Goal: Check status: Check status

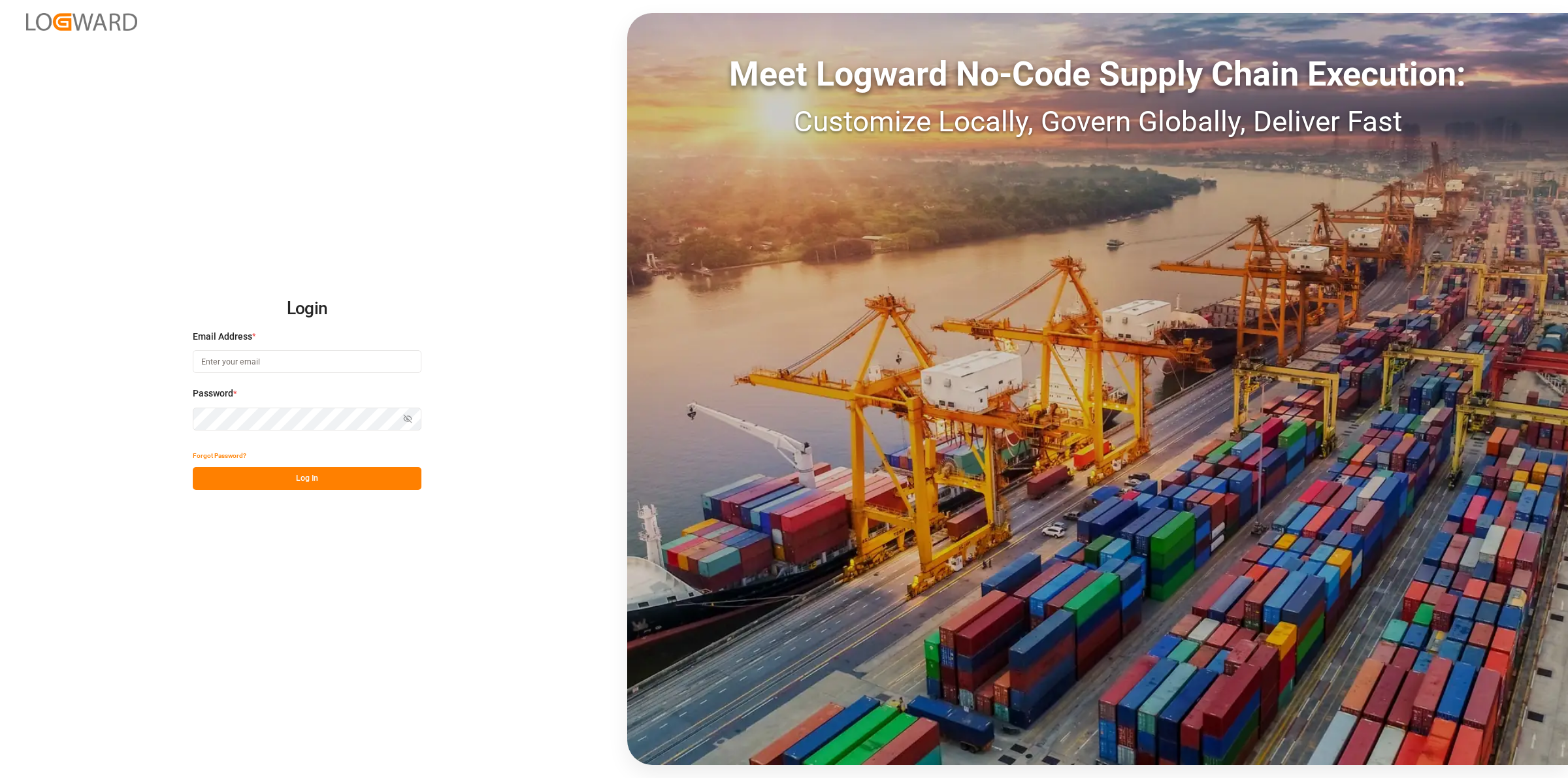
type input "[EMAIL_ADDRESS][DOMAIN_NAME]"
click at [345, 479] on button "Log In" at bounding box center [307, 478] width 229 height 23
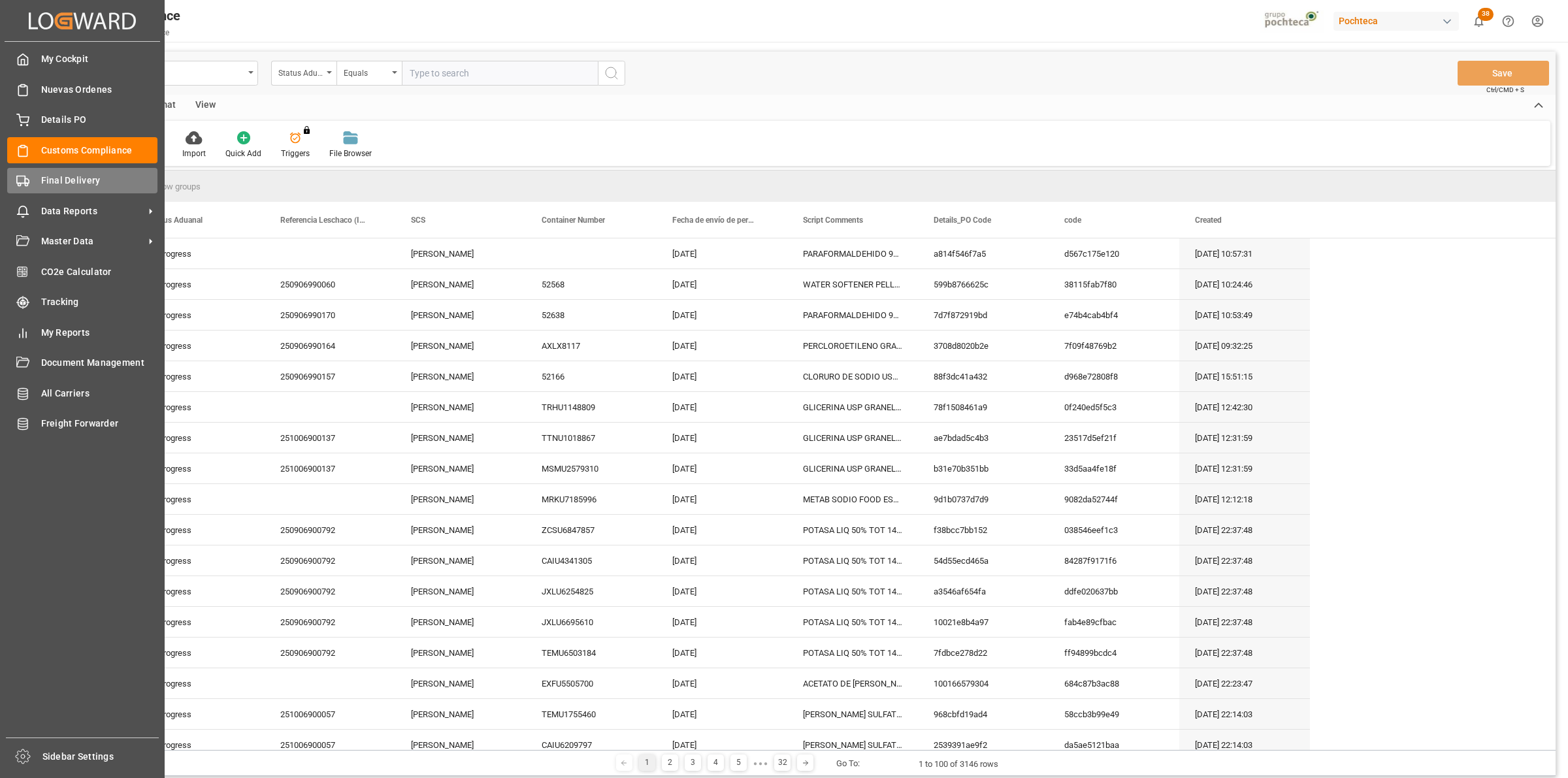
click at [35, 184] on div "Final Delivery Final Delivery" at bounding box center [82, 180] width 150 height 26
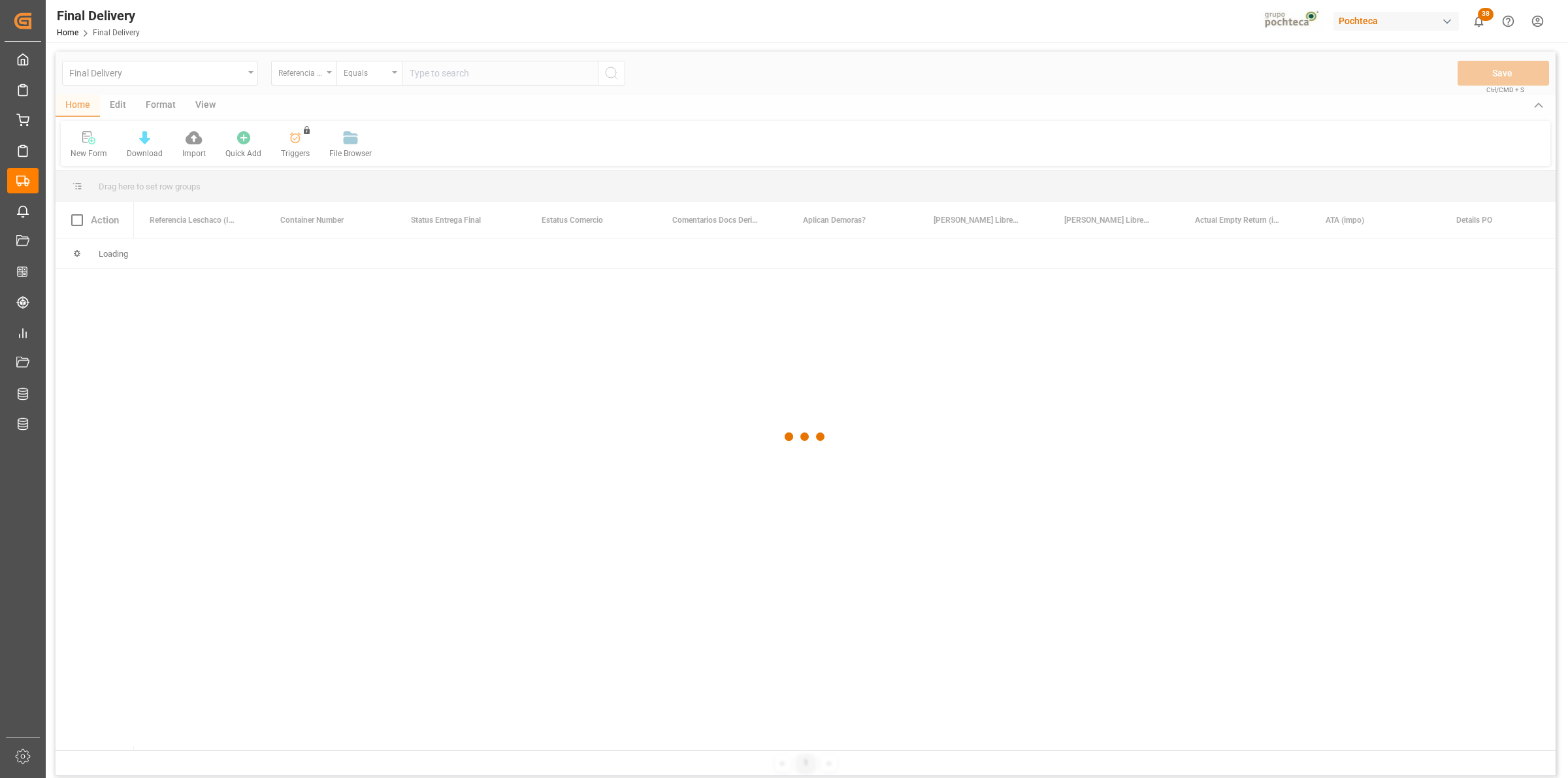
click at [244, 79] on div at bounding box center [805, 437] width 1500 height 770
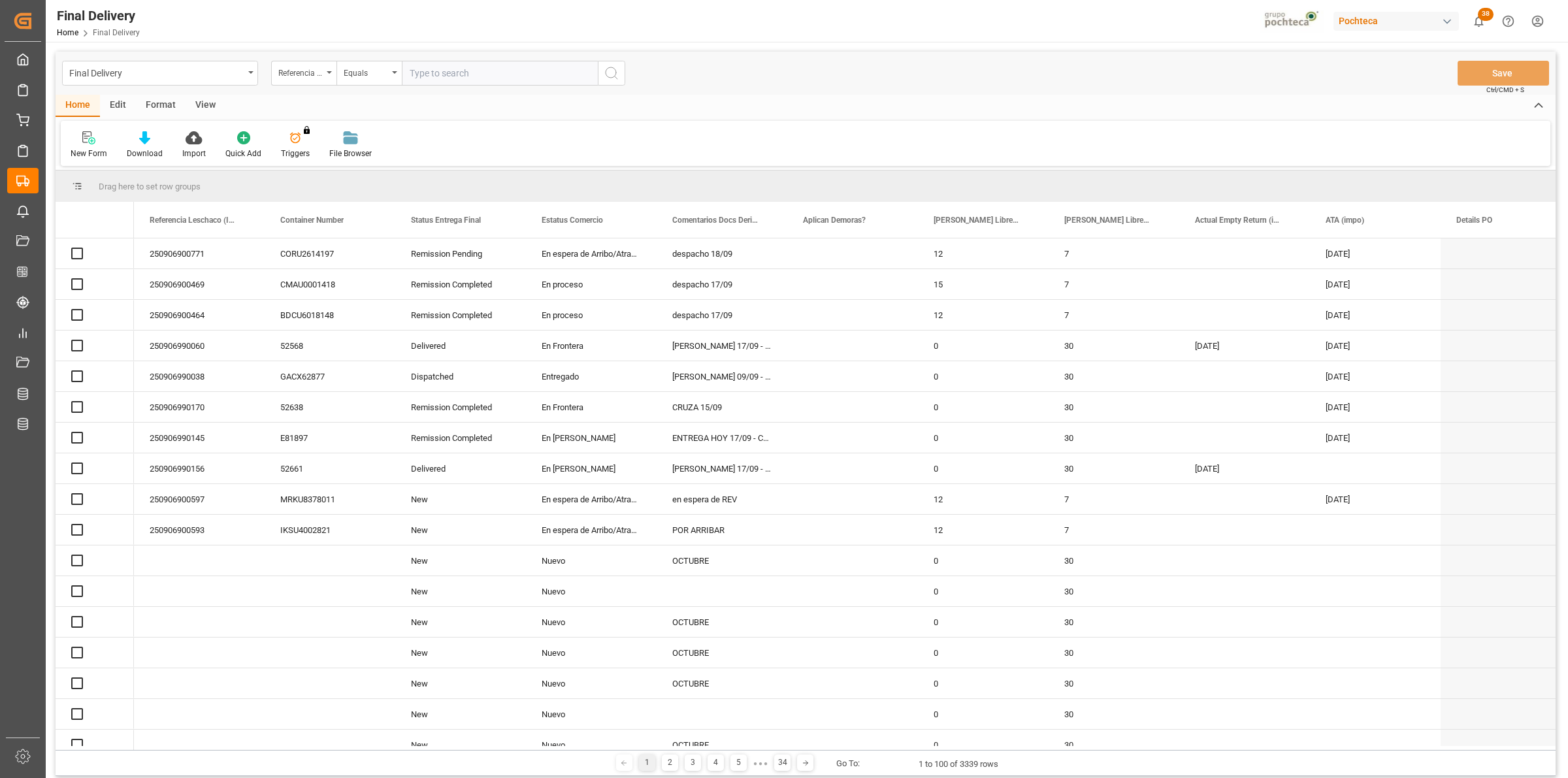
click at [253, 77] on div "Final Delivery" at bounding box center [160, 73] width 196 height 25
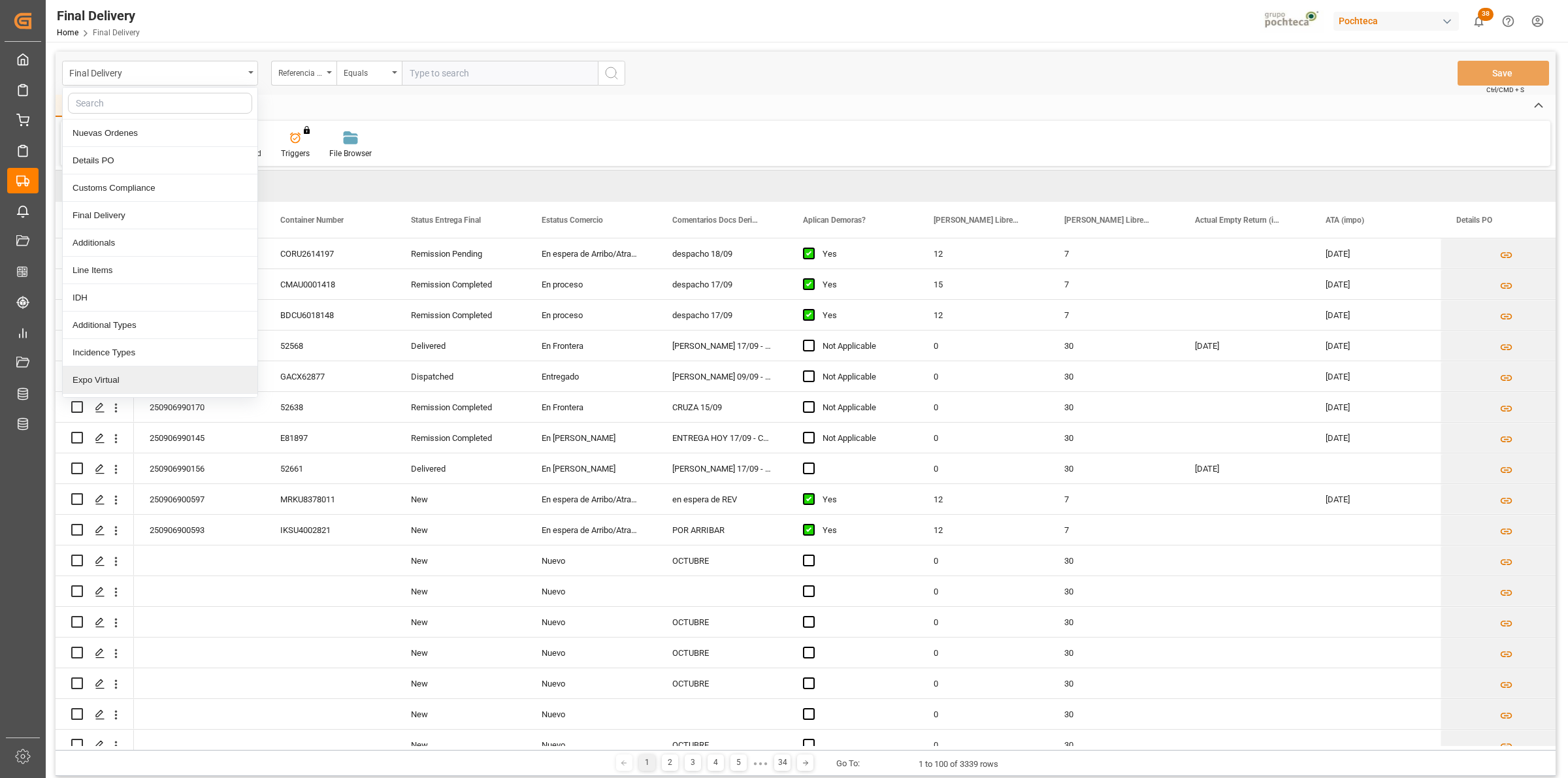
click at [120, 386] on div "Expo Virtual" at bounding box center [160, 380] width 195 height 28
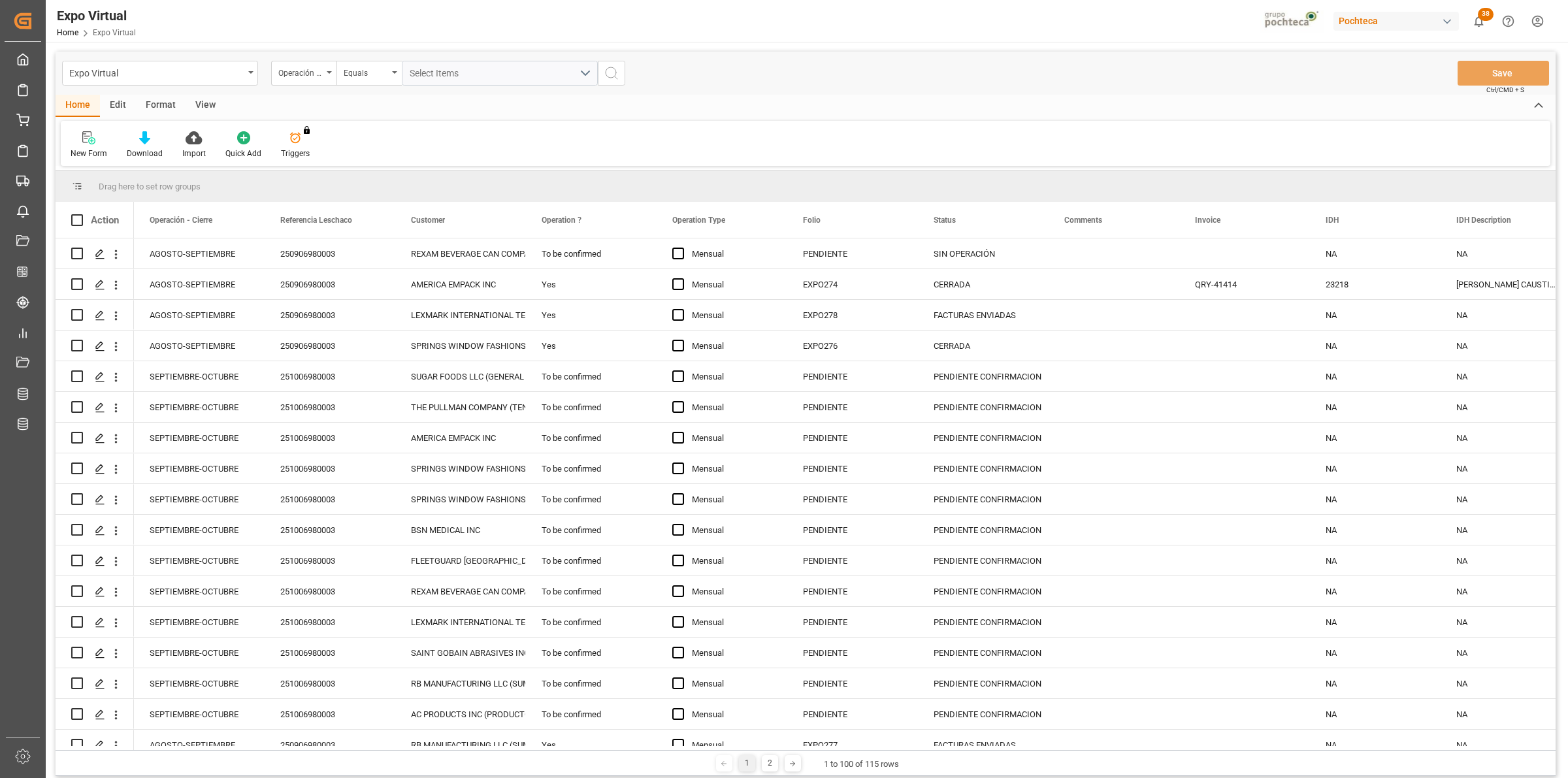
click at [207, 106] on div "View" at bounding box center [205, 106] width 40 height 22
drag, startPoint x: 82, startPoint y: 151, endPoint x: 77, endPoint y: 146, distance: 7.1
click at [77, 146] on div "Default" at bounding box center [83, 145] width 45 height 29
click at [163, 134] on div at bounding box center [148, 137] width 66 height 14
click at [160, 108] on div "Format" at bounding box center [161, 106] width 50 height 22
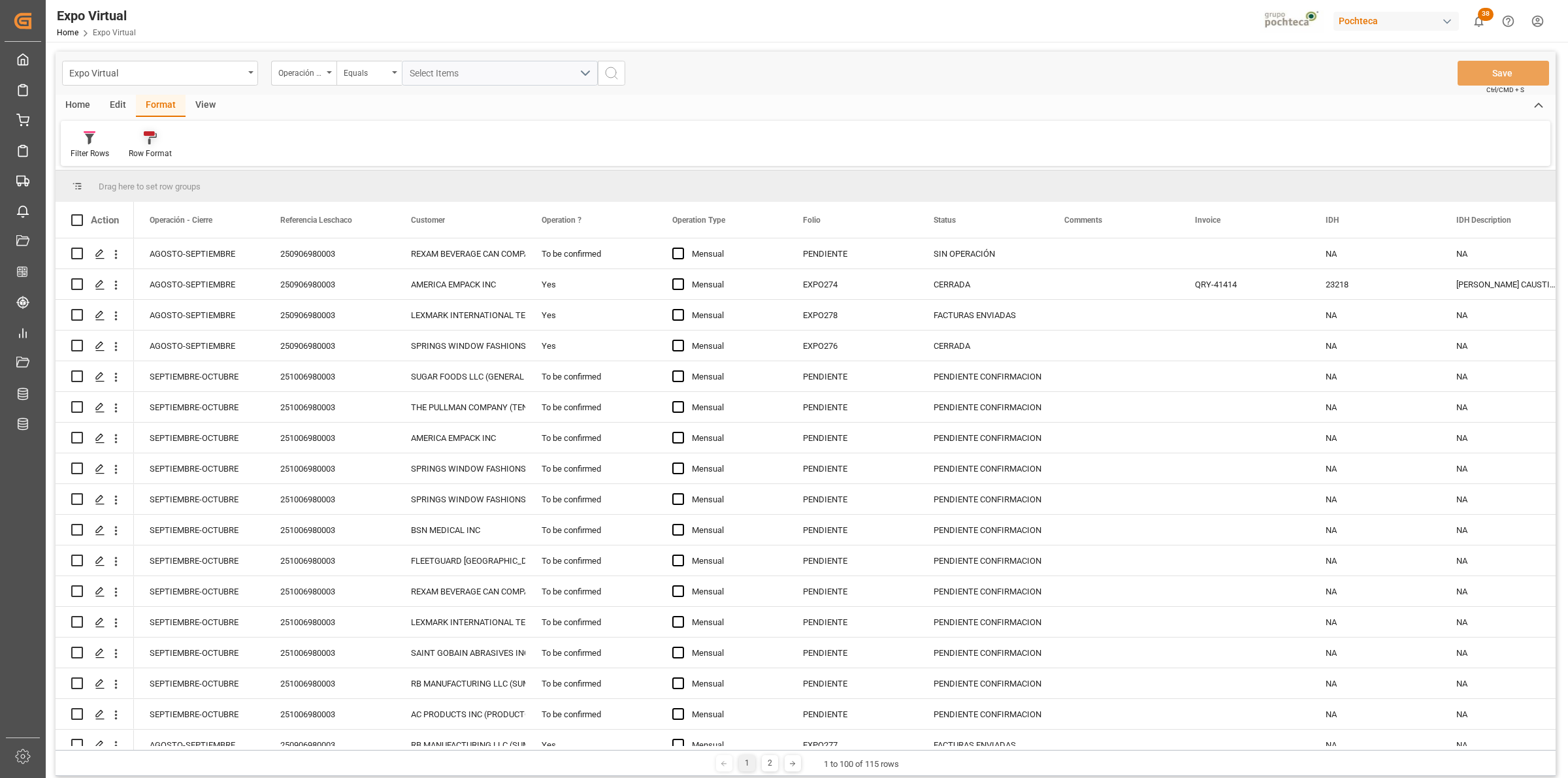
click at [149, 145] on div "Row Format" at bounding box center [150, 145] width 63 height 29
click at [157, 214] on div "ESTATUS" at bounding box center [156, 211] width 38 height 14
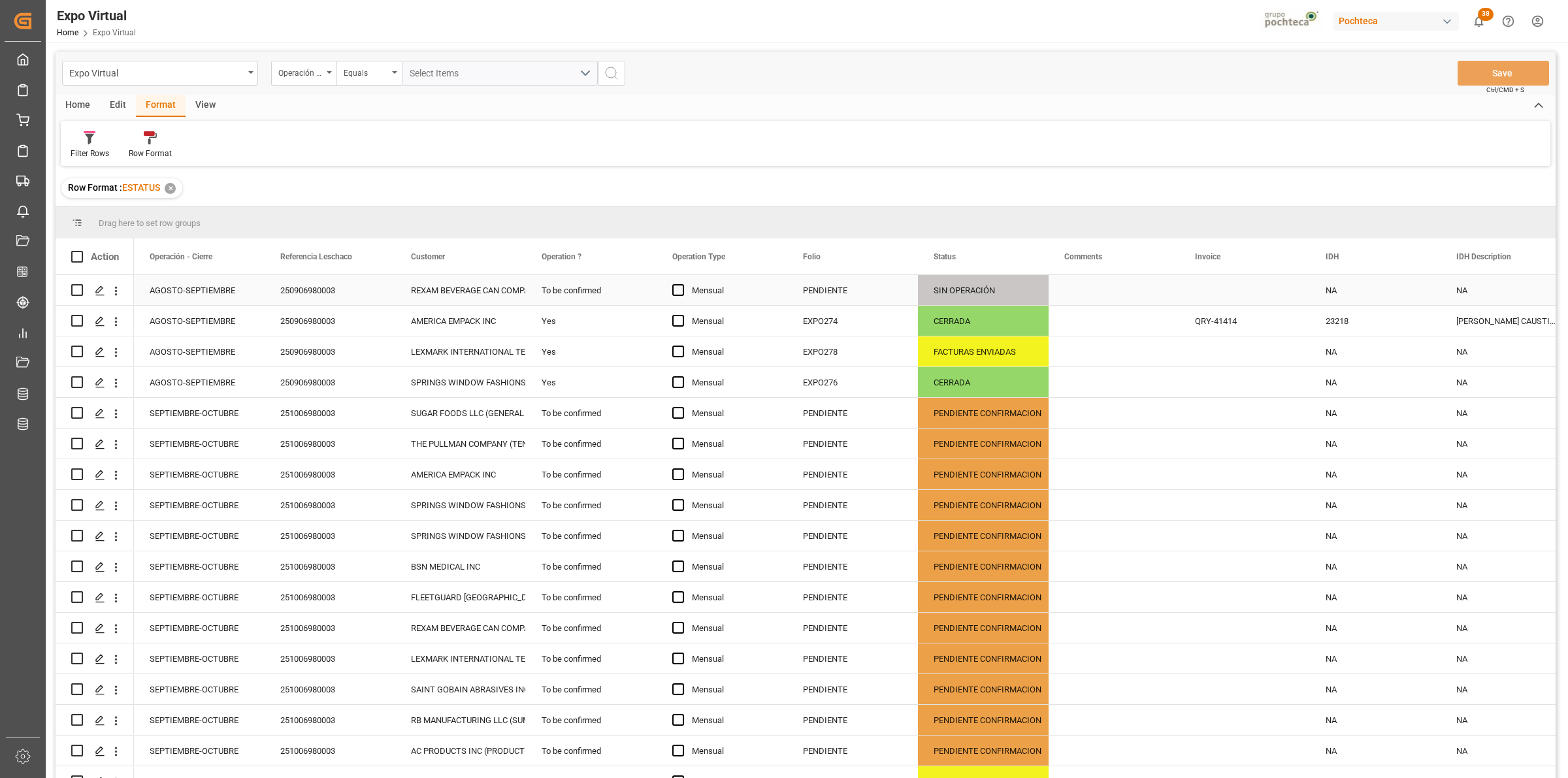
click at [324, 288] on div "250906980003" at bounding box center [330, 290] width 131 height 30
drag, startPoint x: 221, startPoint y: 285, endPoint x: 200, endPoint y: 220, distance: 68.3
click at [200, 220] on div "Drag here to set row groups Drag here to set column labels Action Operación - C…" at bounding box center [805, 497] width 1500 height 579
drag, startPoint x: 188, startPoint y: 256, endPoint x: 170, endPoint y: 227, distance: 34.1
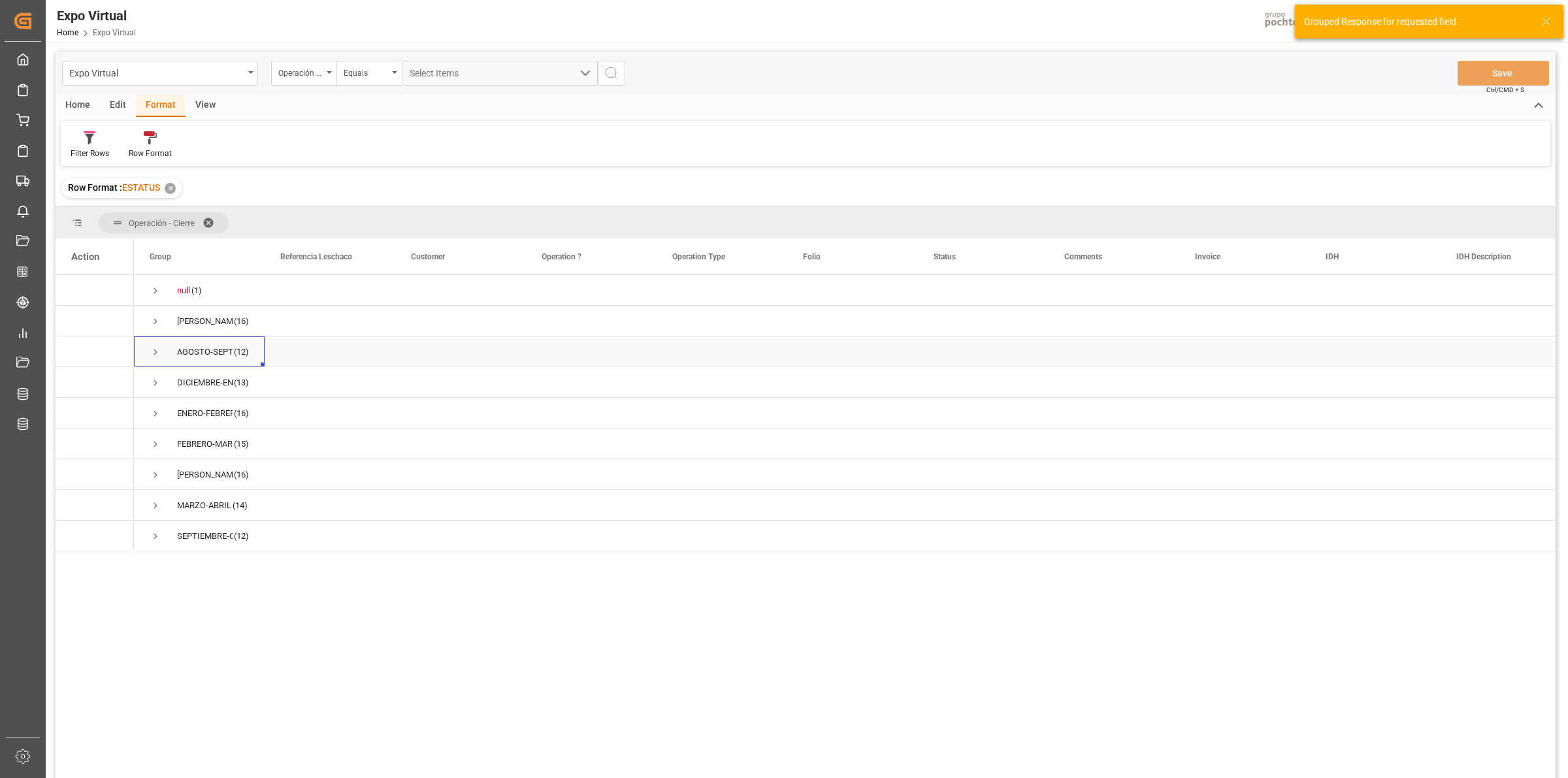
click at [151, 350] on span "Press SPACE to select this row." at bounding box center [155, 352] width 12 height 12
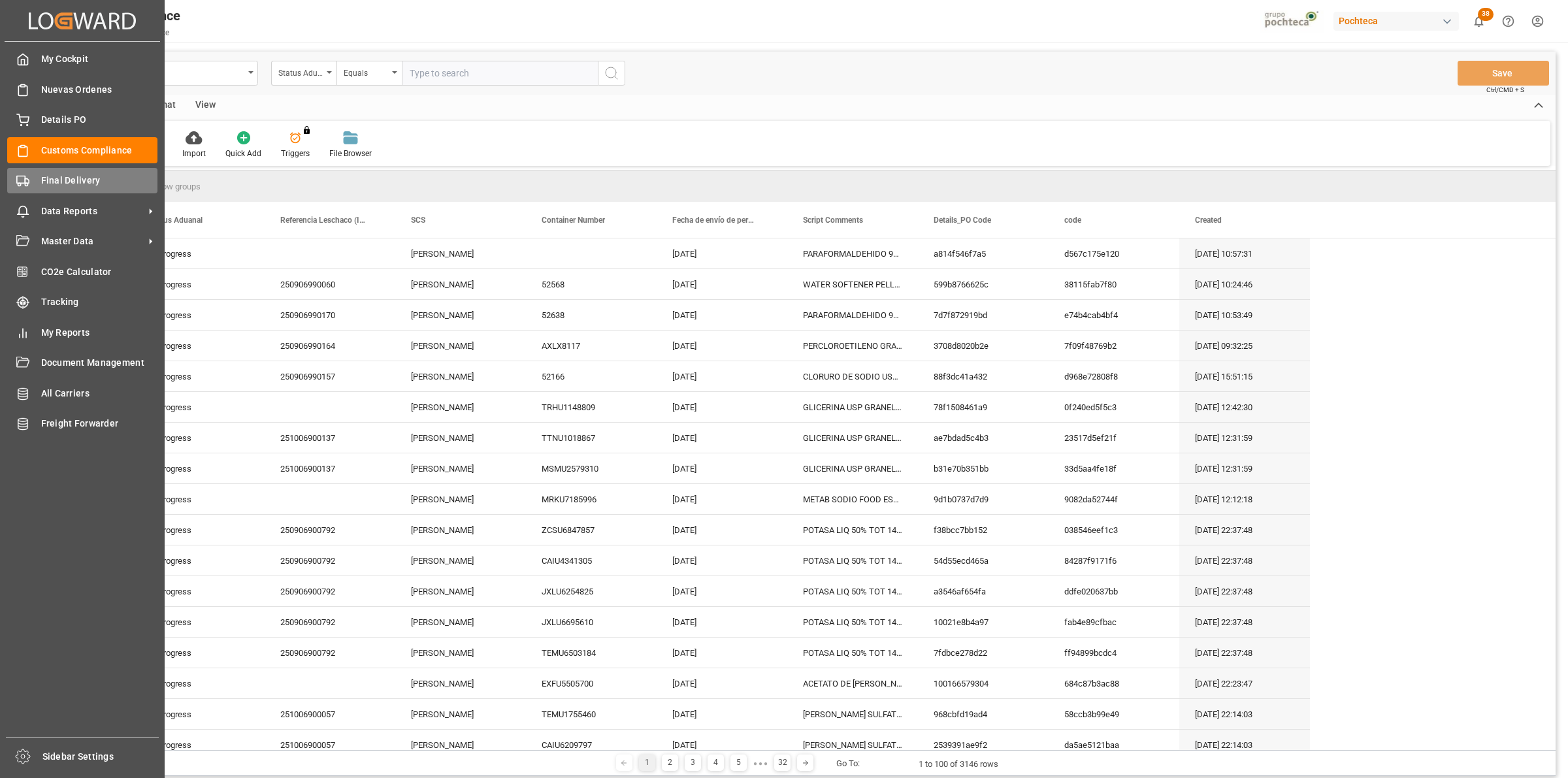
click at [77, 189] on div "Final Delivery Final Delivery" at bounding box center [82, 180] width 150 height 26
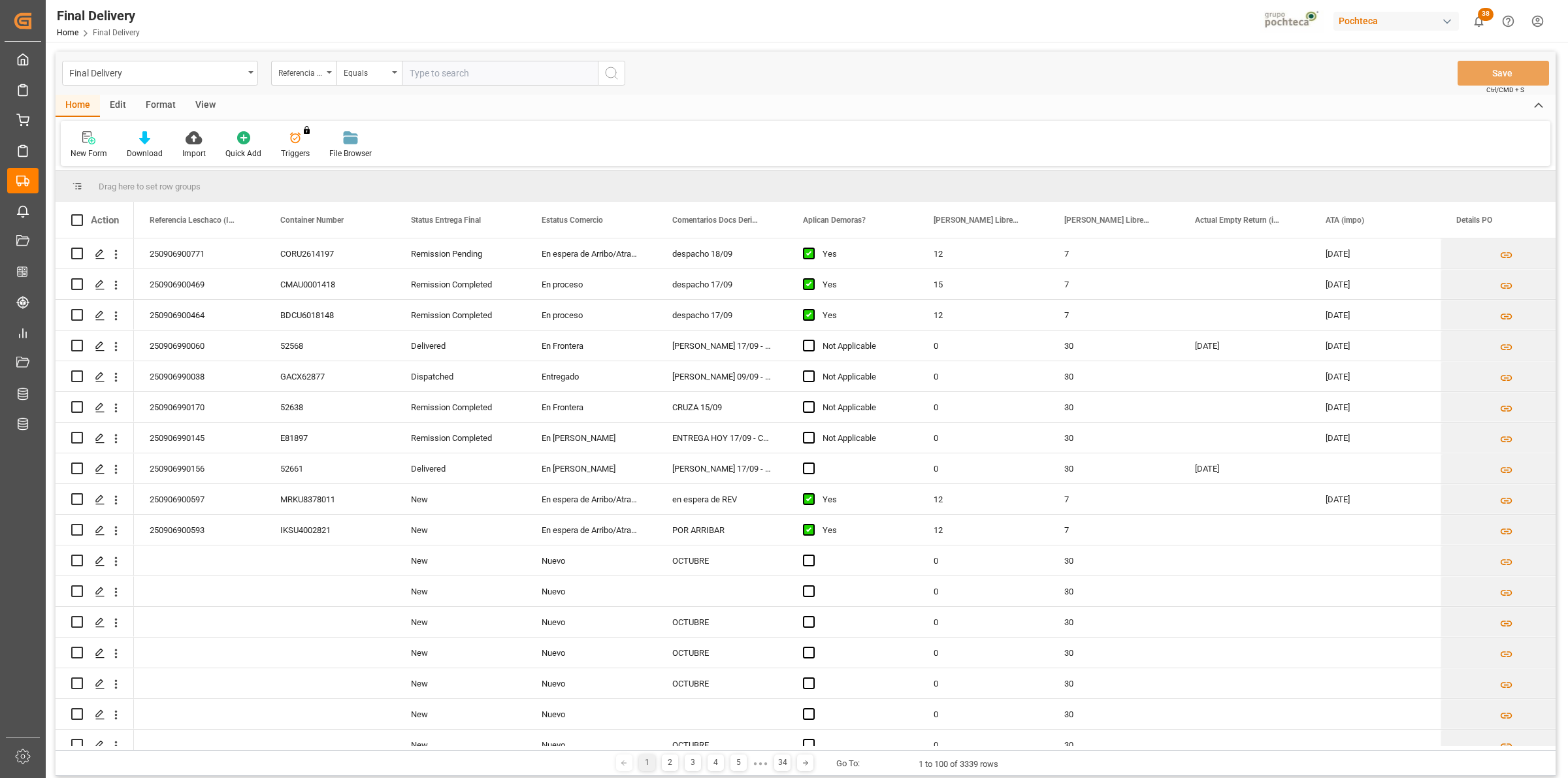
click at [209, 102] on div "View" at bounding box center [205, 106] width 40 height 22
click at [80, 154] on div "Default" at bounding box center [83, 153] width 26 height 12
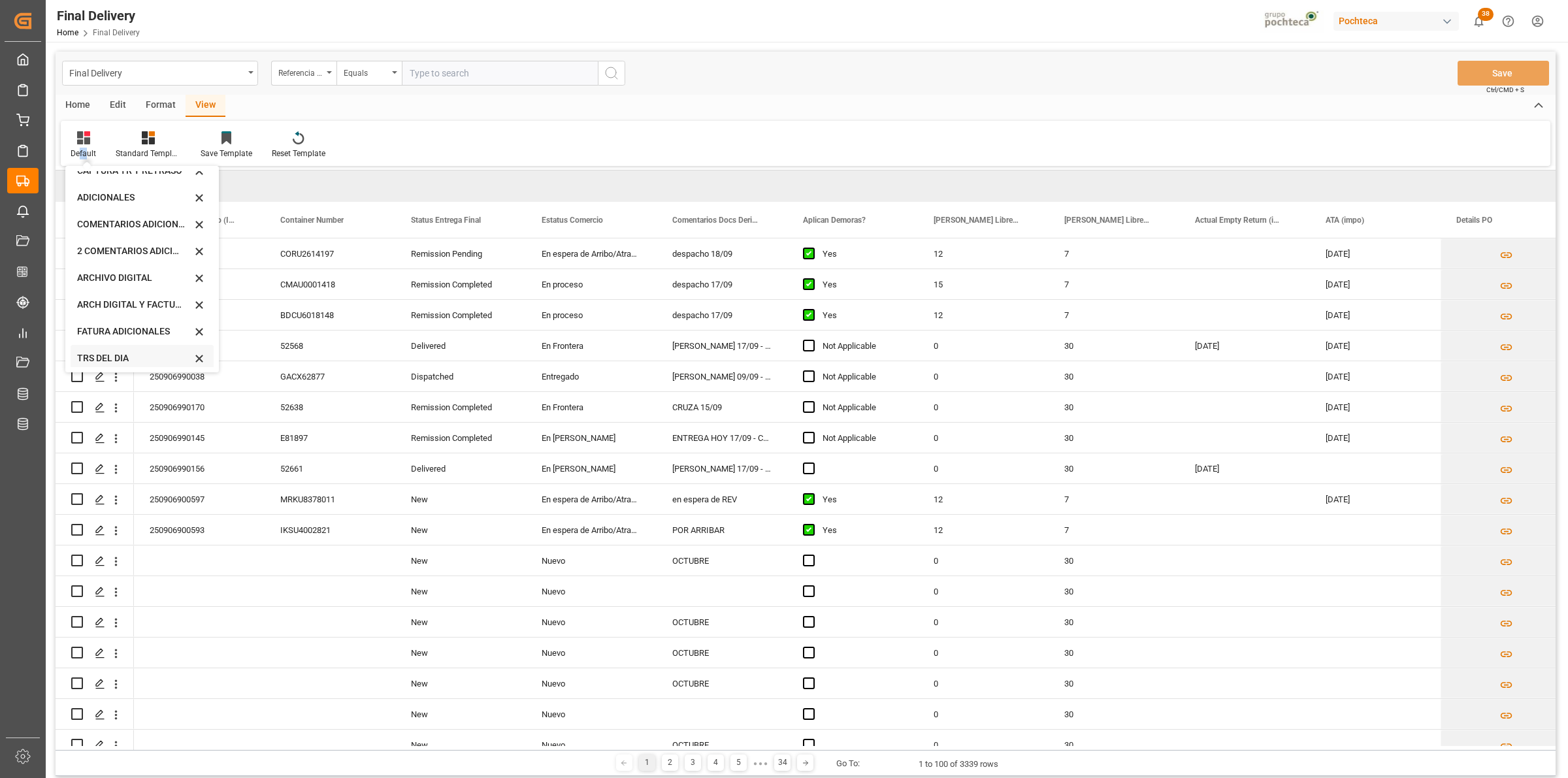
scroll to position [125, 0]
click at [99, 350] on div "CAPTURA TR Y RETRASO CON ENTREGA Y SUCURSAL" at bounding box center [134, 354] width 114 height 14
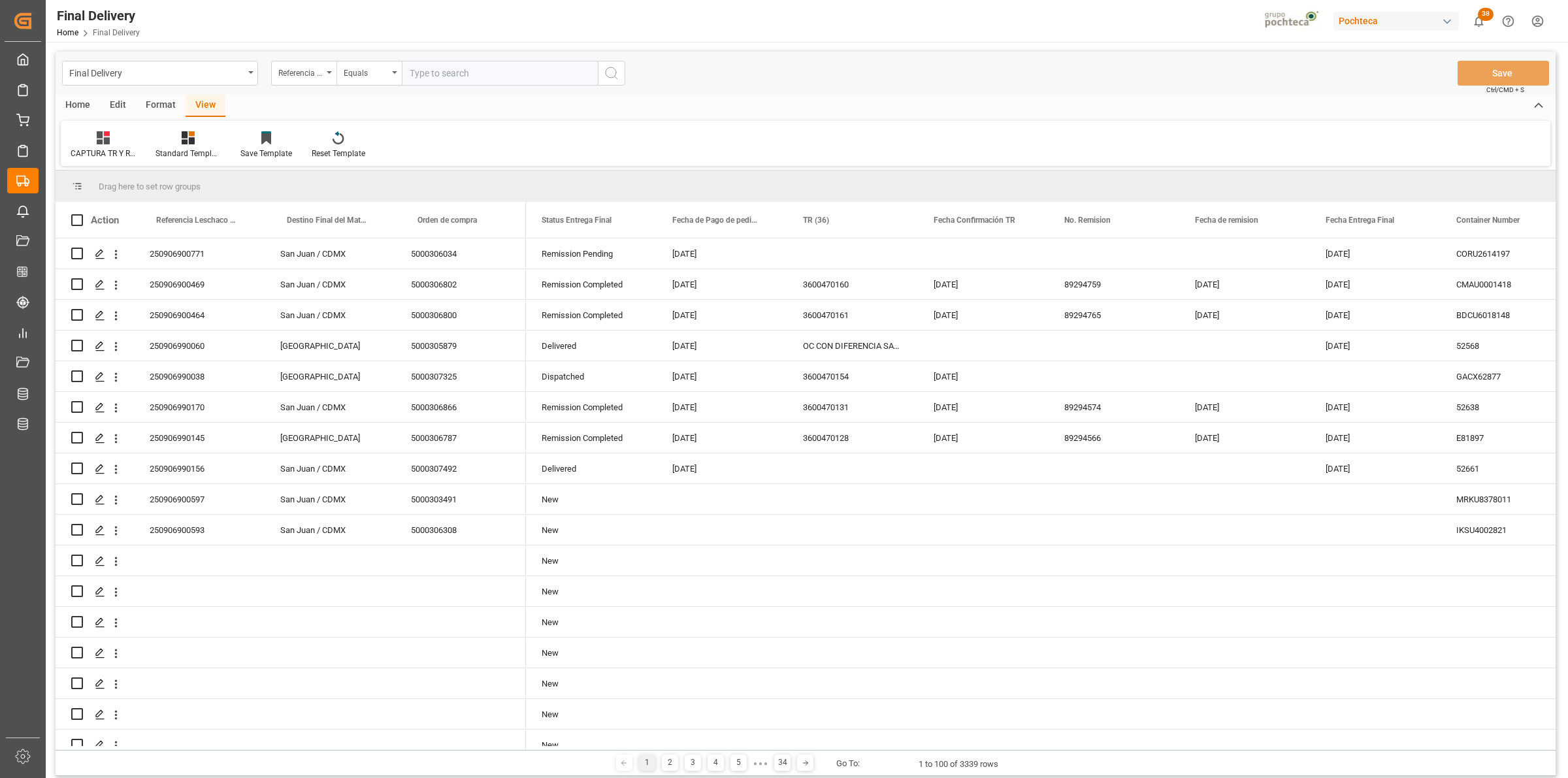
click at [171, 105] on div "Format" at bounding box center [161, 106] width 50 height 22
click at [139, 144] on div "Row Format" at bounding box center [150, 145] width 63 height 29
click at [161, 184] on div "DESTINO PARA REMI" at bounding box center [180, 184] width 86 height 14
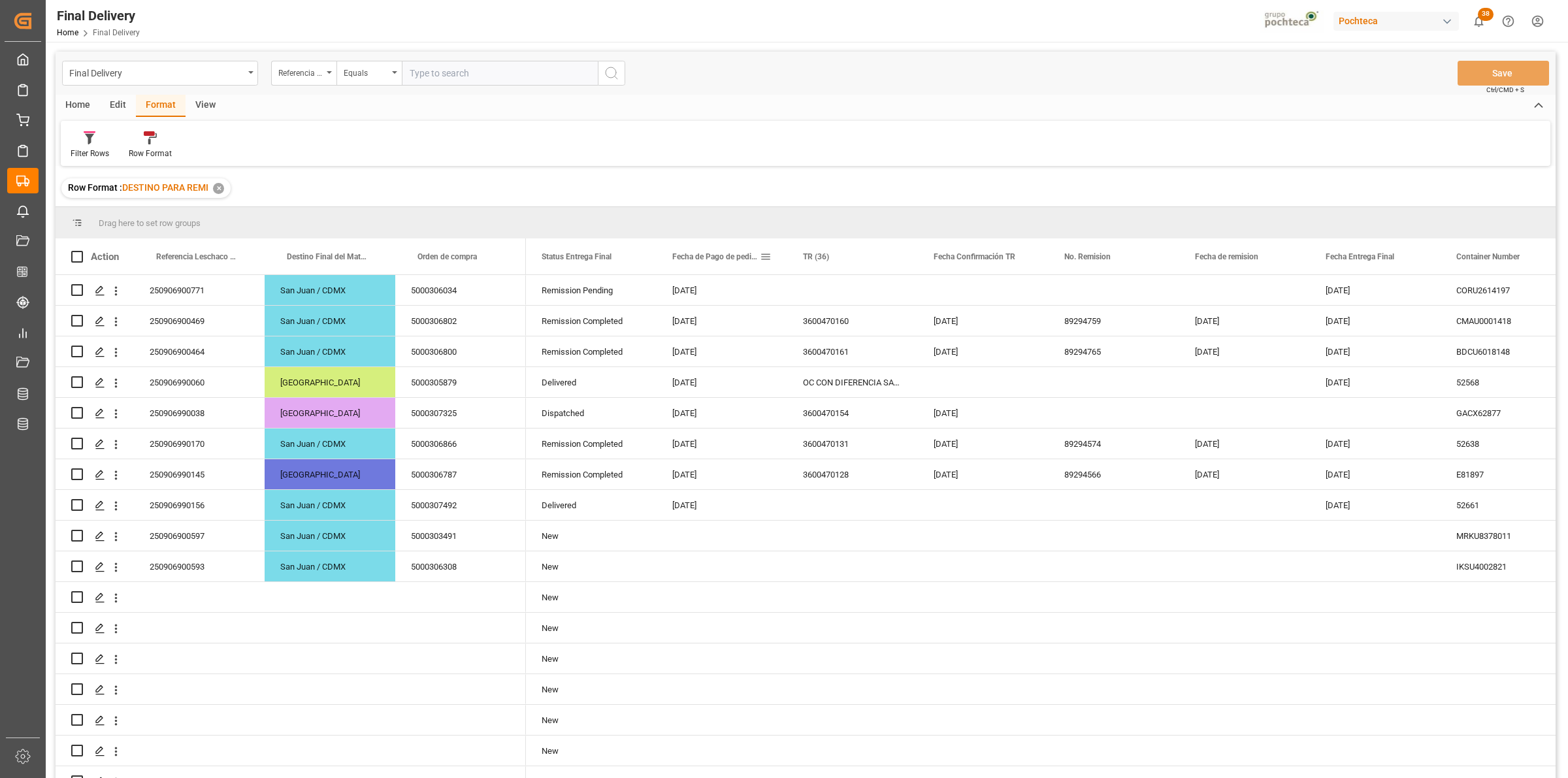
click at [766, 259] on span at bounding box center [765, 256] width 12 height 12
click at [856, 261] on span "filter" at bounding box center [857, 258] width 12 height 12
click at [879, 294] on span "Filtering operator" at bounding box center [883, 294] width 12 height 12
click at [778, 377] on span "In range" at bounding box center [779, 378] width 30 height 10
click at [882, 327] on input "date" at bounding box center [825, 328] width 128 height 26
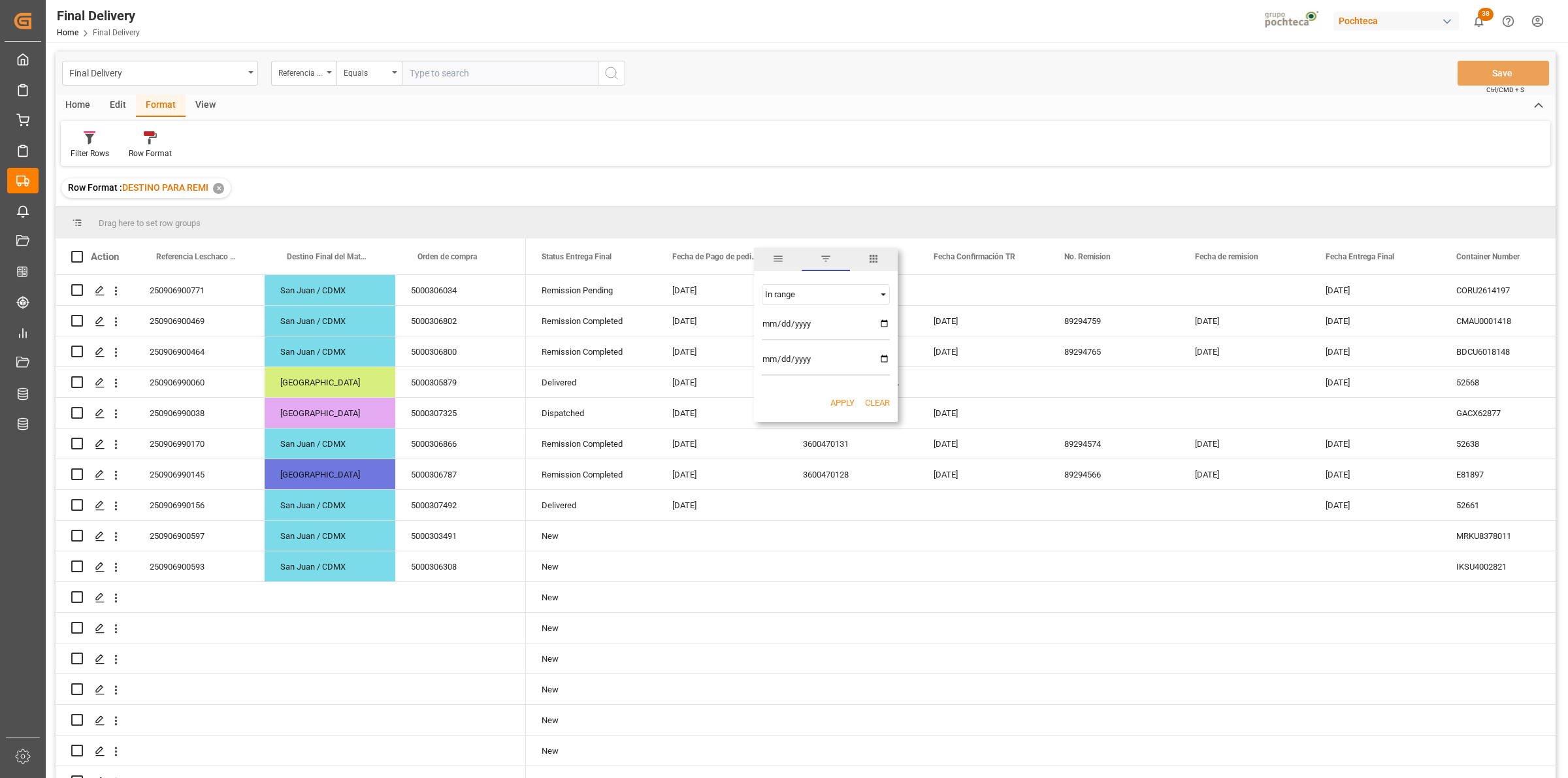
type input "[DATE]"
click at [886, 359] on input "date" at bounding box center [825, 363] width 128 height 26
type input "[DATE]"
click at [876, 399] on button "Clear" at bounding box center [877, 403] width 25 height 13
click at [872, 298] on div "Equals" at bounding box center [820, 294] width 110 height 10
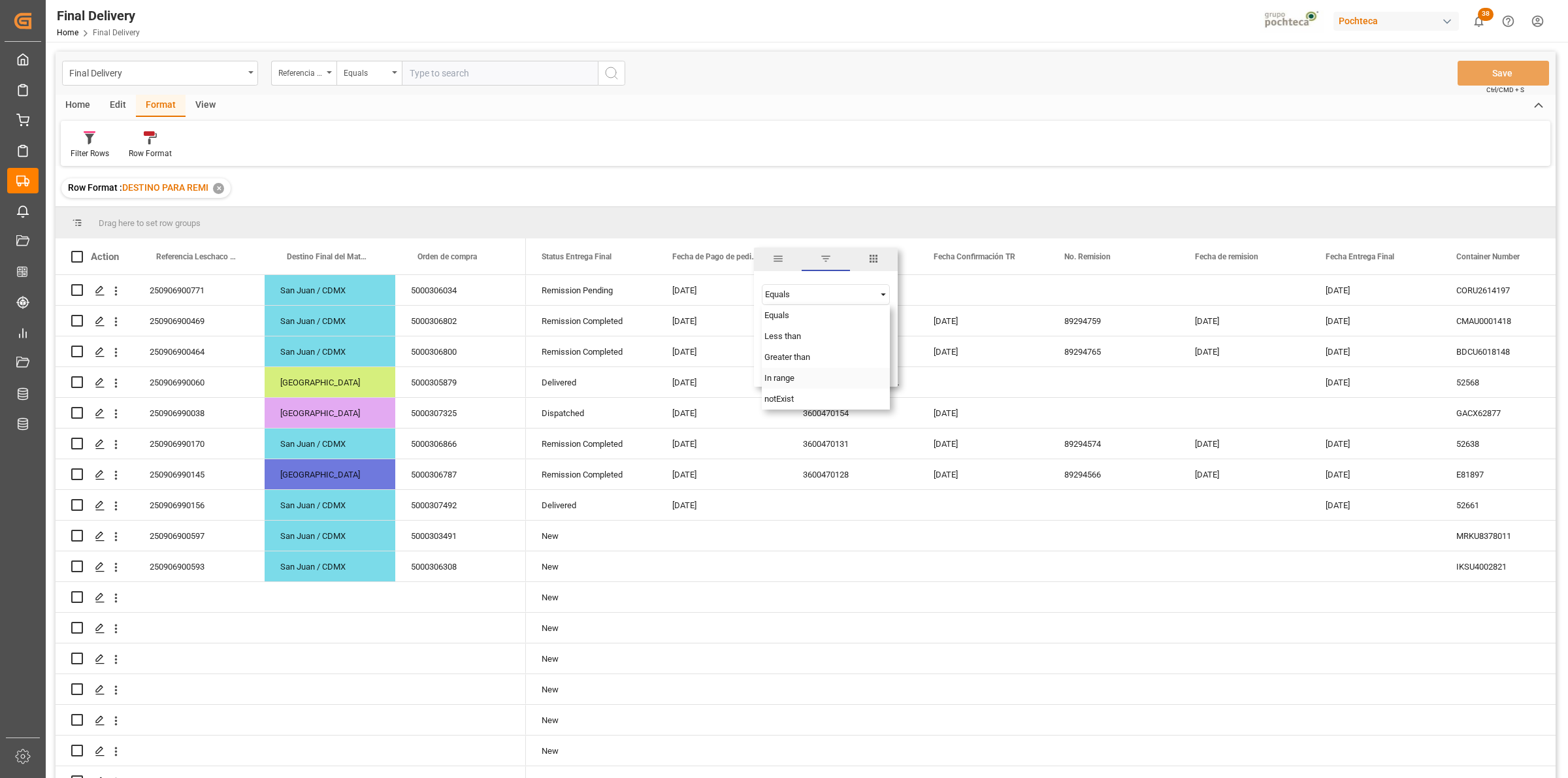
click at [814, 384] on div "In range" at bounding box center [825, 378] width 128 height 21
click at [889, 323] on input "date" at bounding box center [825, 328] width 128 height 26
type input "[DATE]"
click at [887, 357] on input "date" at bounding box center [825, 363] width 128 height 26
type input "[DATE]"
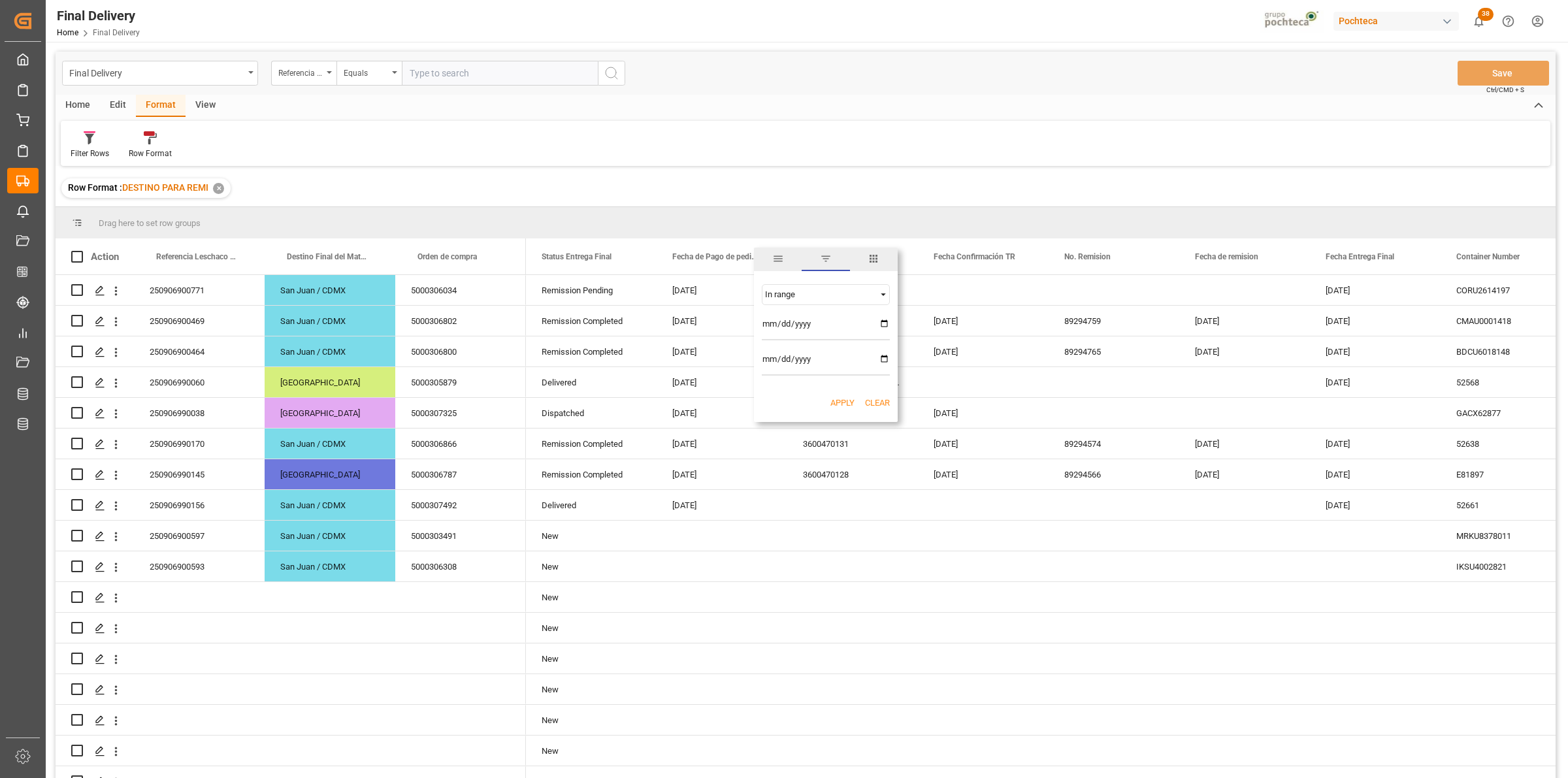
click at [832, 406] on button "Apply" at bounding box center [842, 403] width 24 height 13
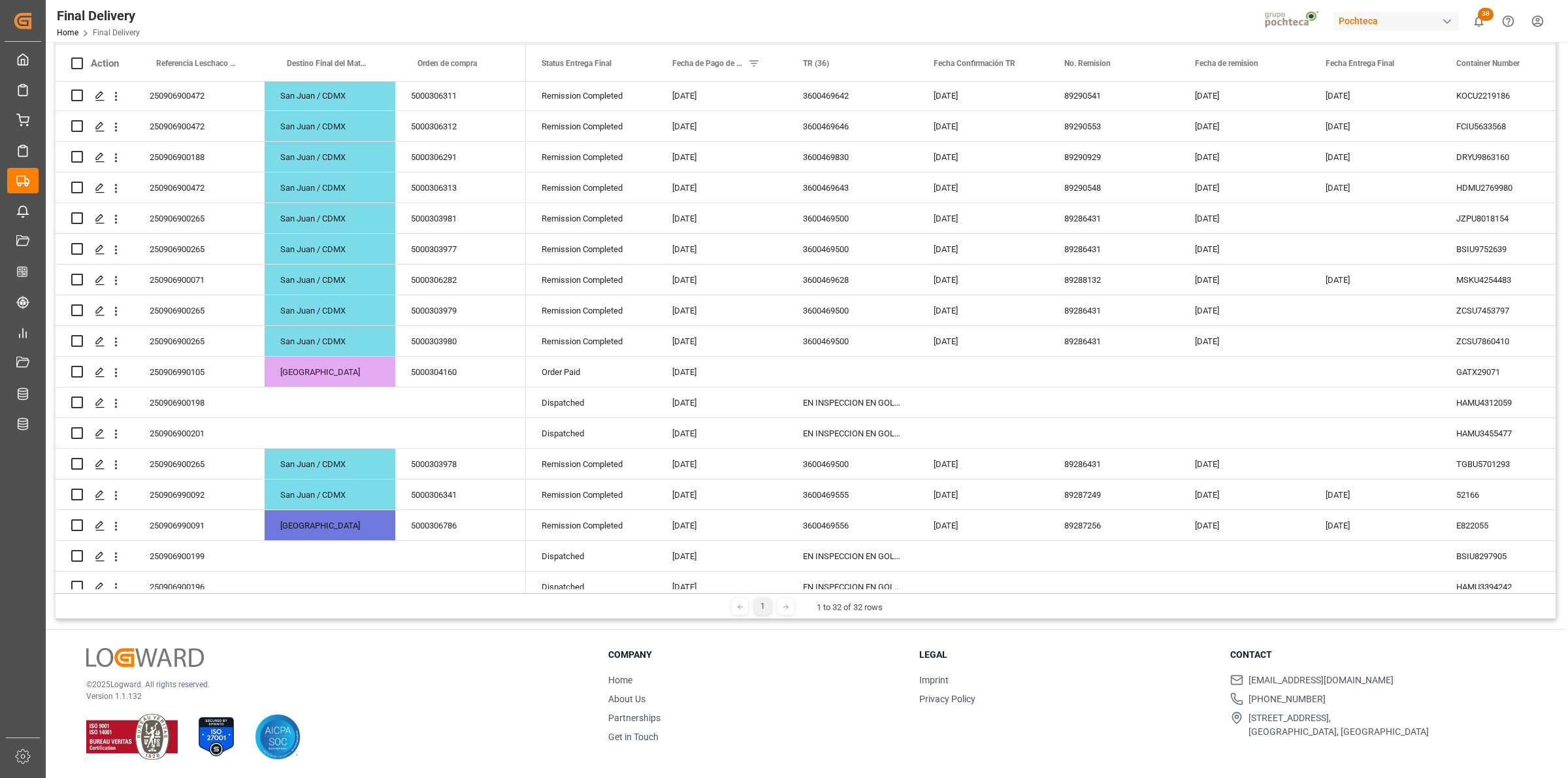
scroll to position [207, 0]
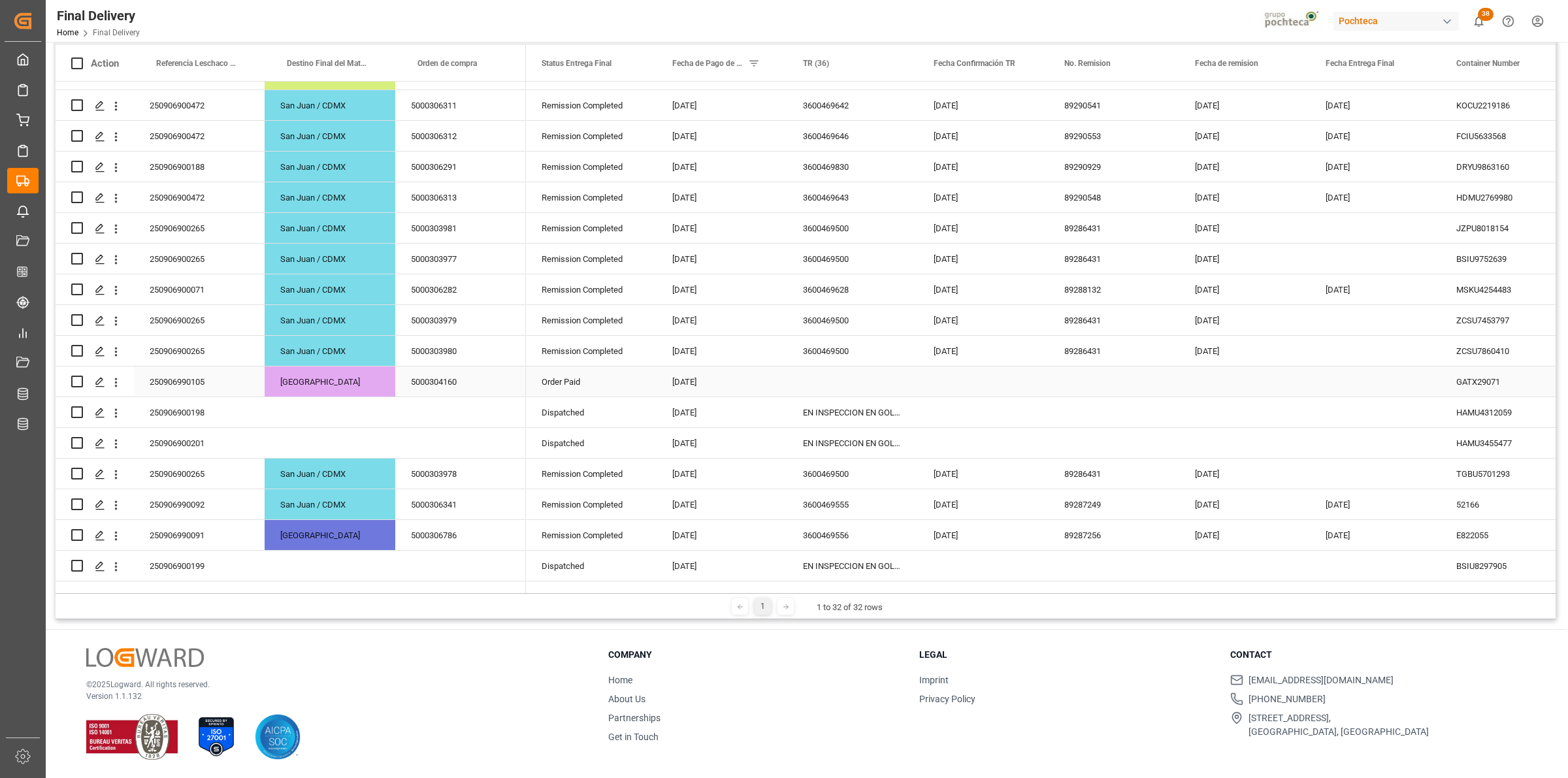
click at [216, 390] on div "250906990105" at bounding box center [199, 381] width 131 height 30
click at [837, 383] on div "Press SPACE to select this row." at bounding box center [852, 381] width 131 height 30
click at [961, 388] on div "Press SPACE to select this row." at bounding box center [983, 381] width 131 height 30
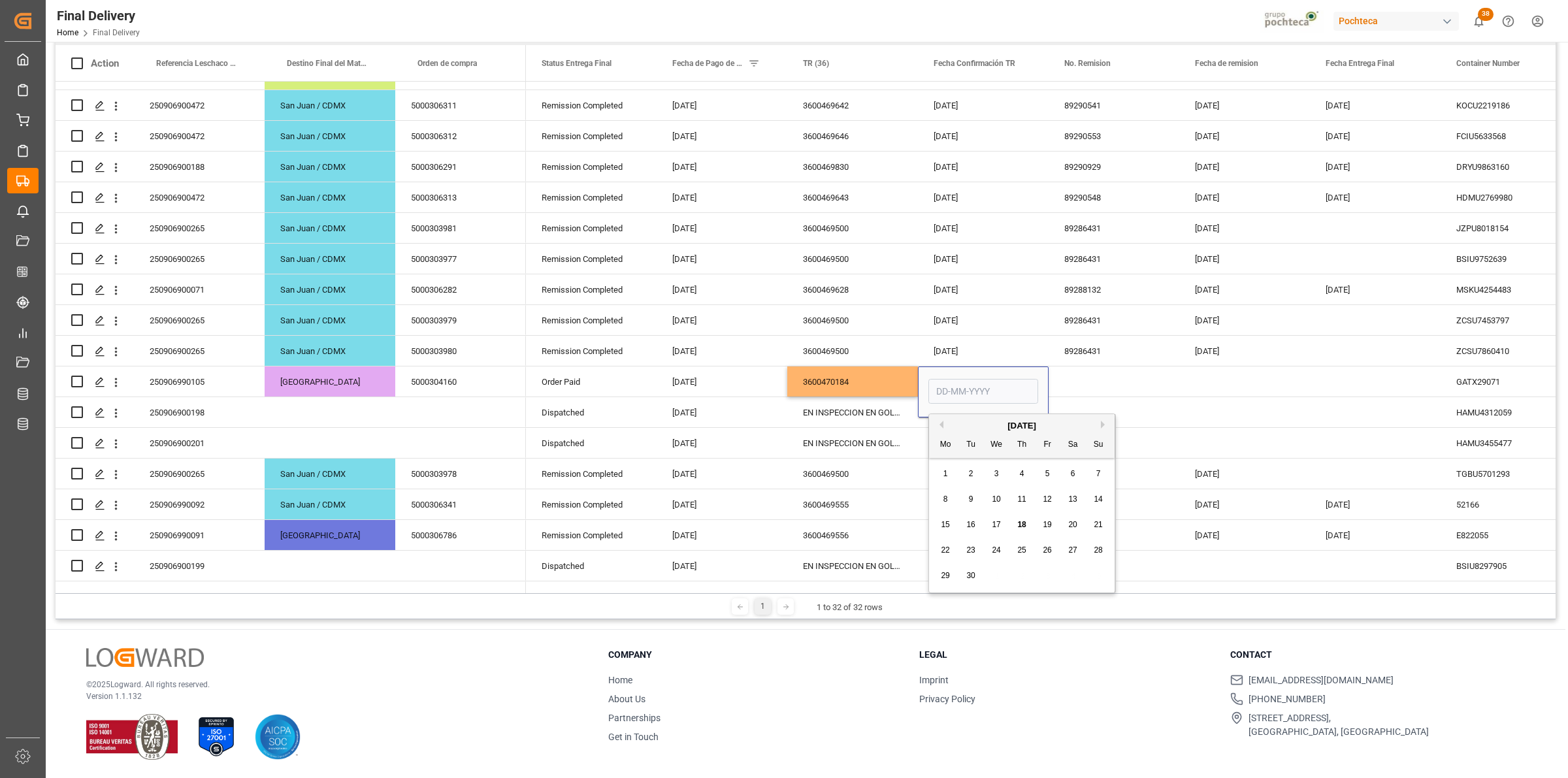
click at [1020, 522] on span "18" at bounding box center [1021, 524] width 8 height 9
type input "[DATE]"
click at [1083, 388] on div "Press SPACE to select this row." at bounding box center [1114, 381] width 131 height 30
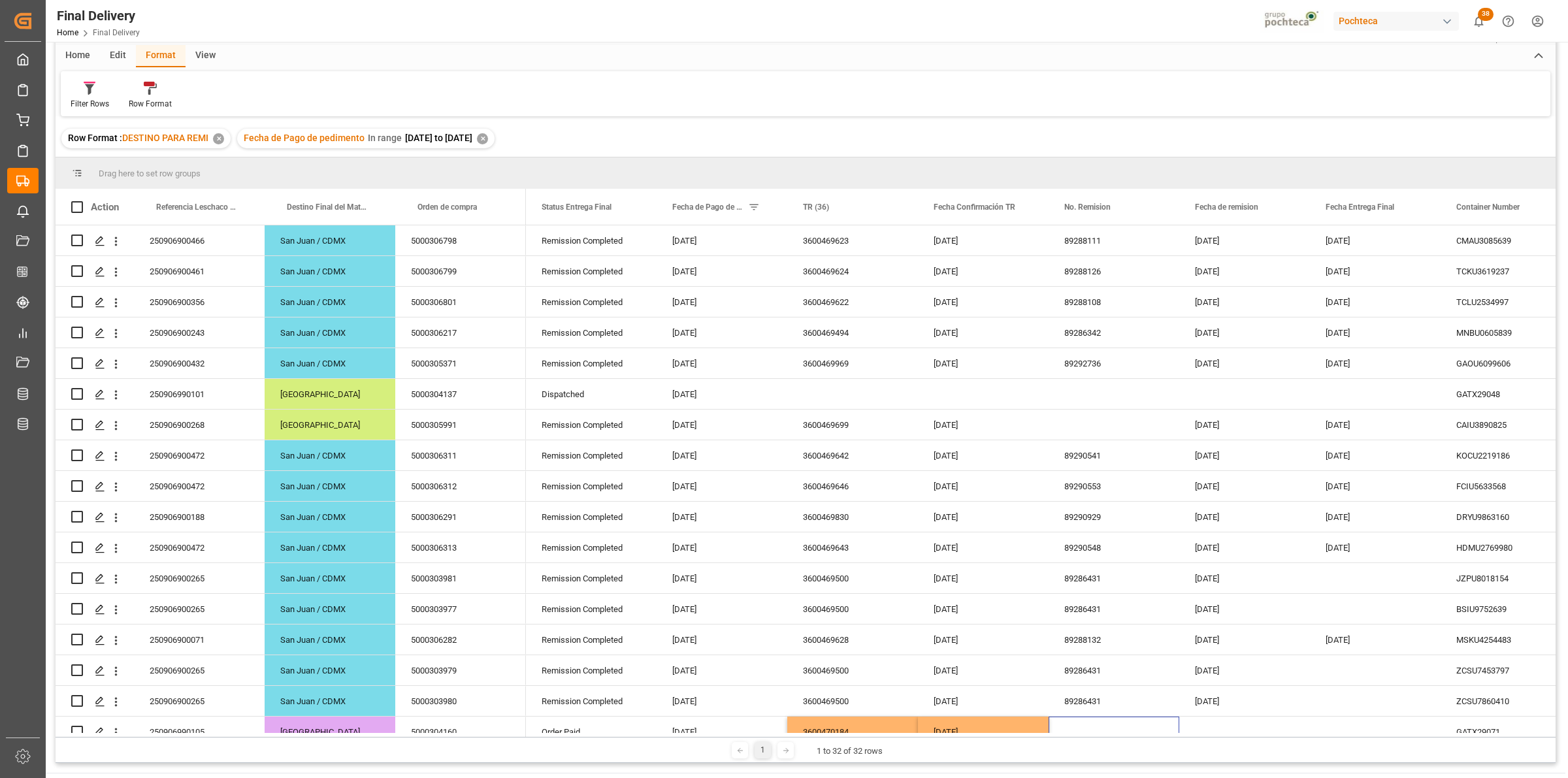
scroll to position [0, 0]
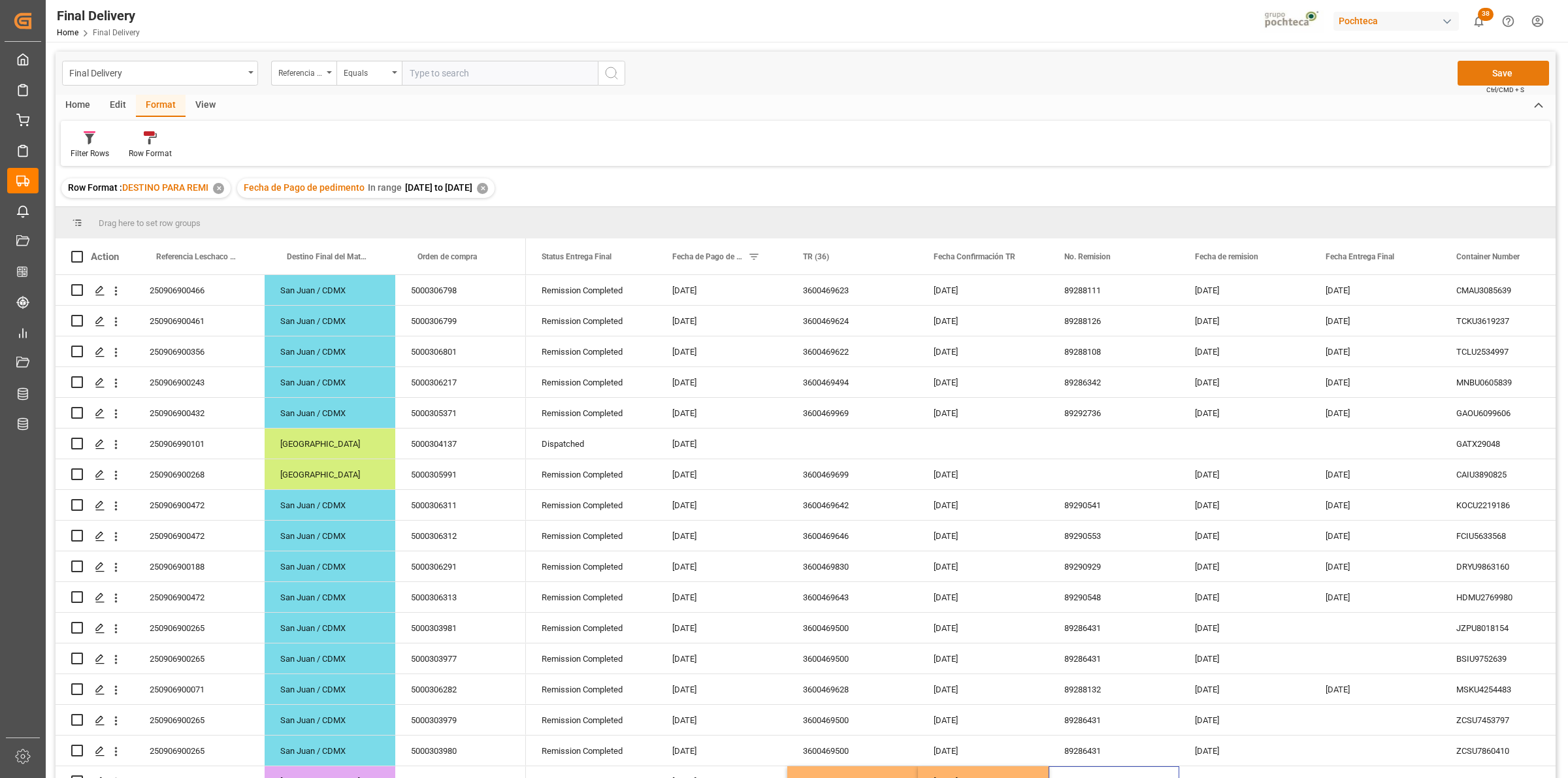
click at [1494, 79] on button "Save" at bounding box center [1503, 73] width 91 height 25
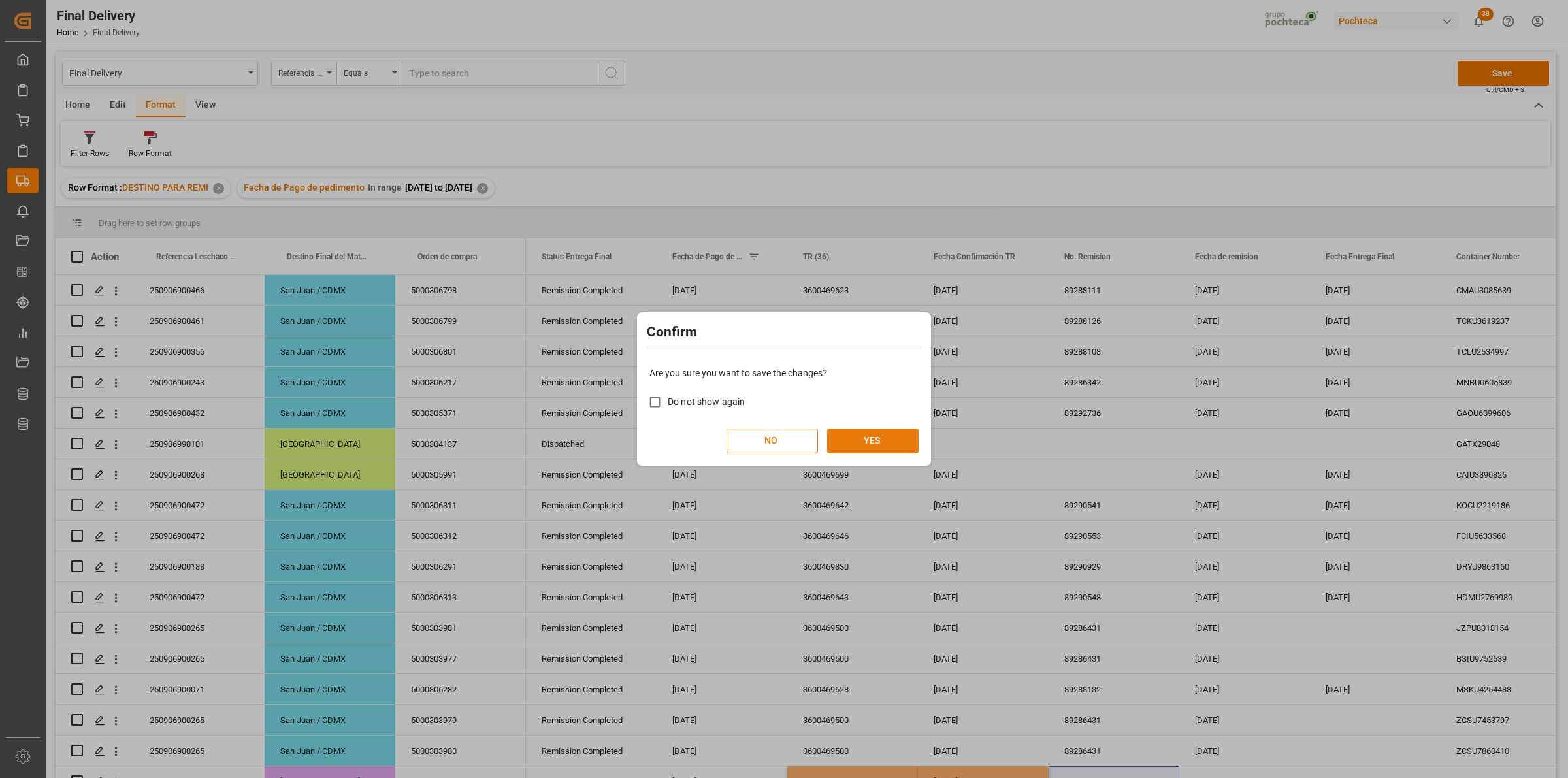
click at [895, 445] on button "YES" at bounding box center [872, 441] width 91 height 25
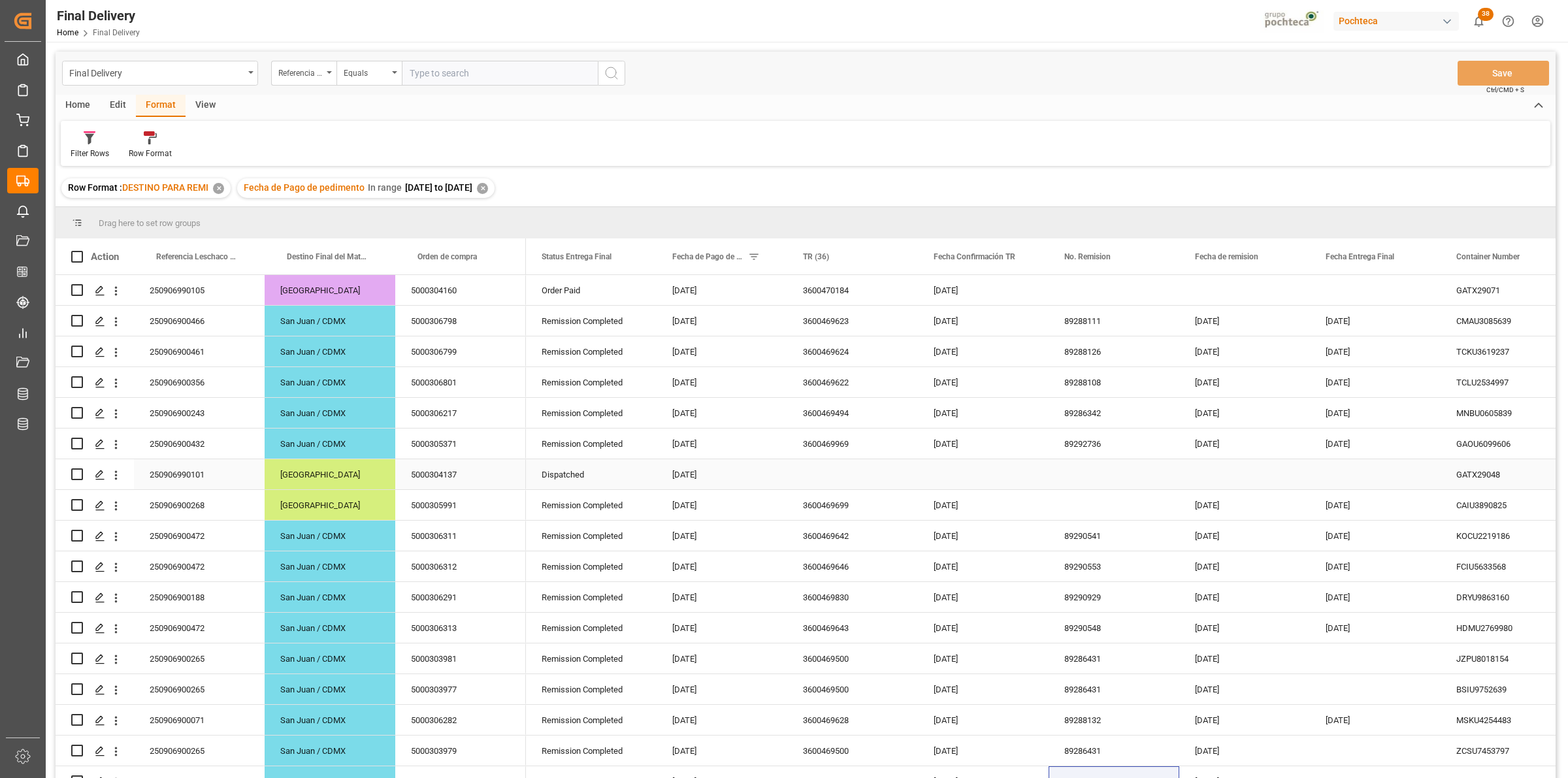
click at [188, 471] on div "250906990101" at bounding box center [199, 473] width 131 height 30
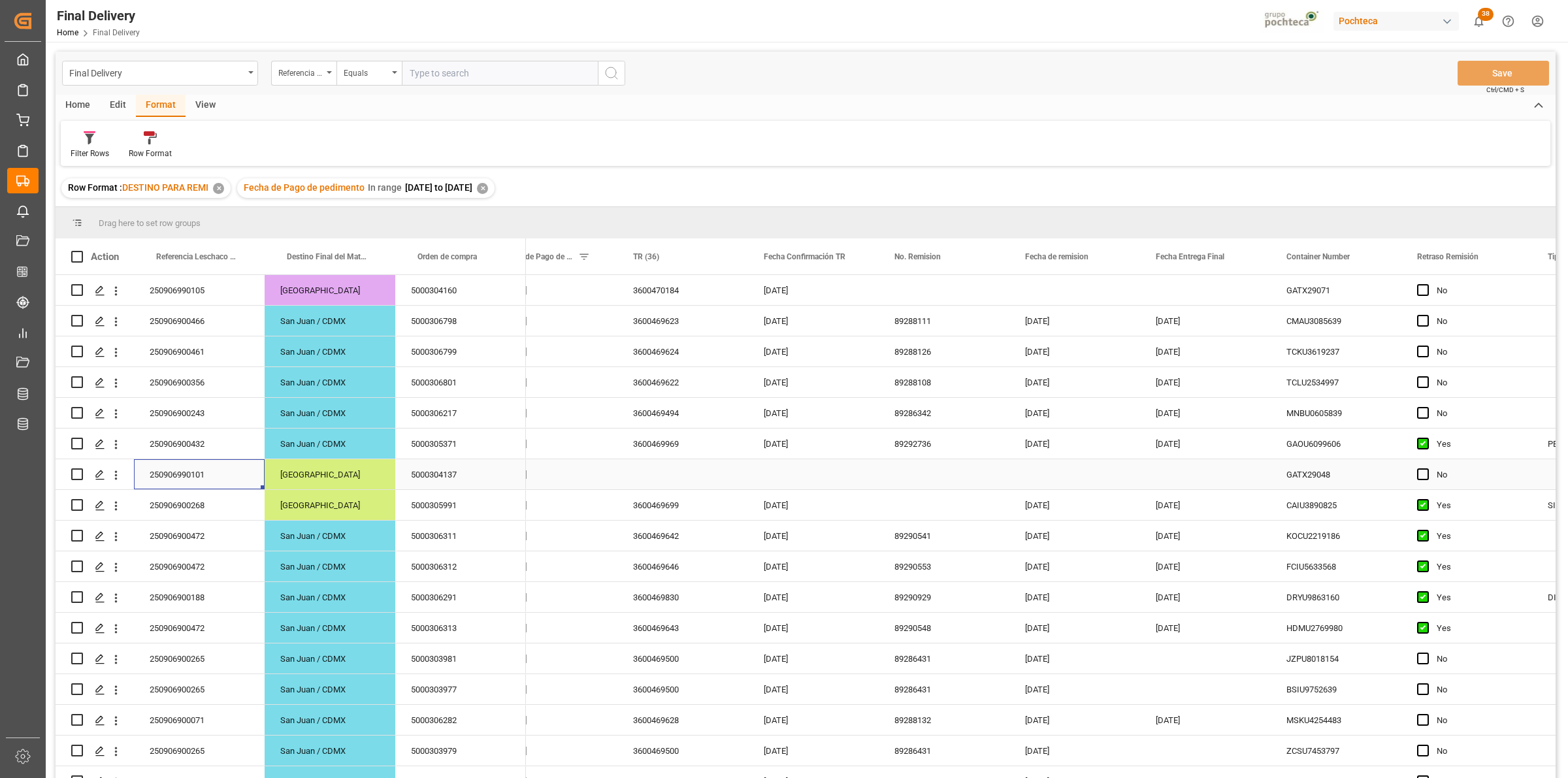
scroll to position [0, 171]
click at [1418, 473] on span "Press SPACE to select this row." at bounding box center [1422, 474] width 12 height 12
click at [1426, 468] on input "Press SPACE to select this row." at bounding box center [1426, 468] width 0 height 0
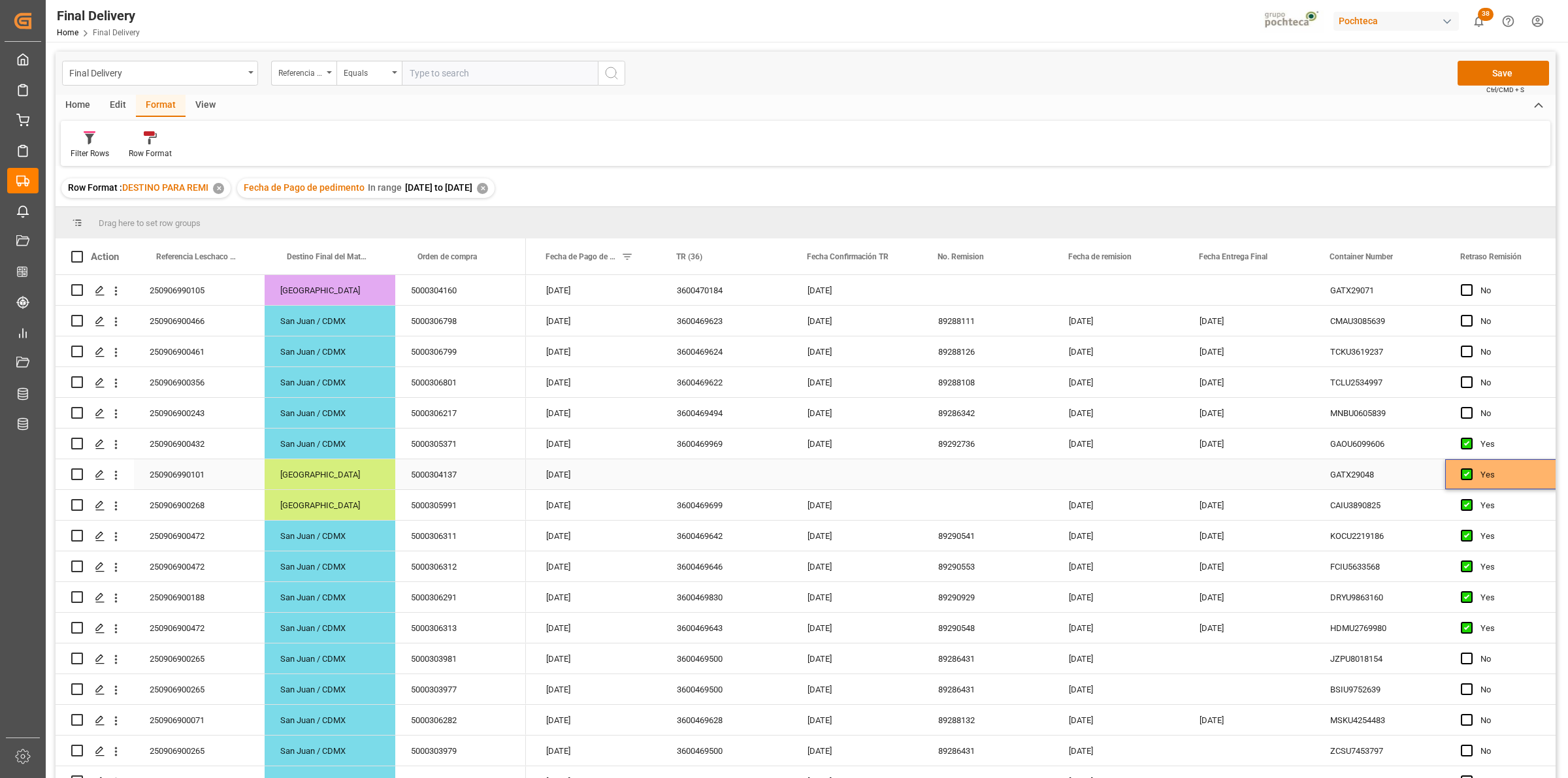
scroll to position [0, 125]
click at [707, 478] on div "Press SPACE to select this row." at bounding box center [727, 473] width 131 height 30
click at [707, 478] on input "Press SPACE to select this row." at bounding box center [727, 482] width 110 height 25
type input "OC CON DIFERENCIA SAP vs FACT"
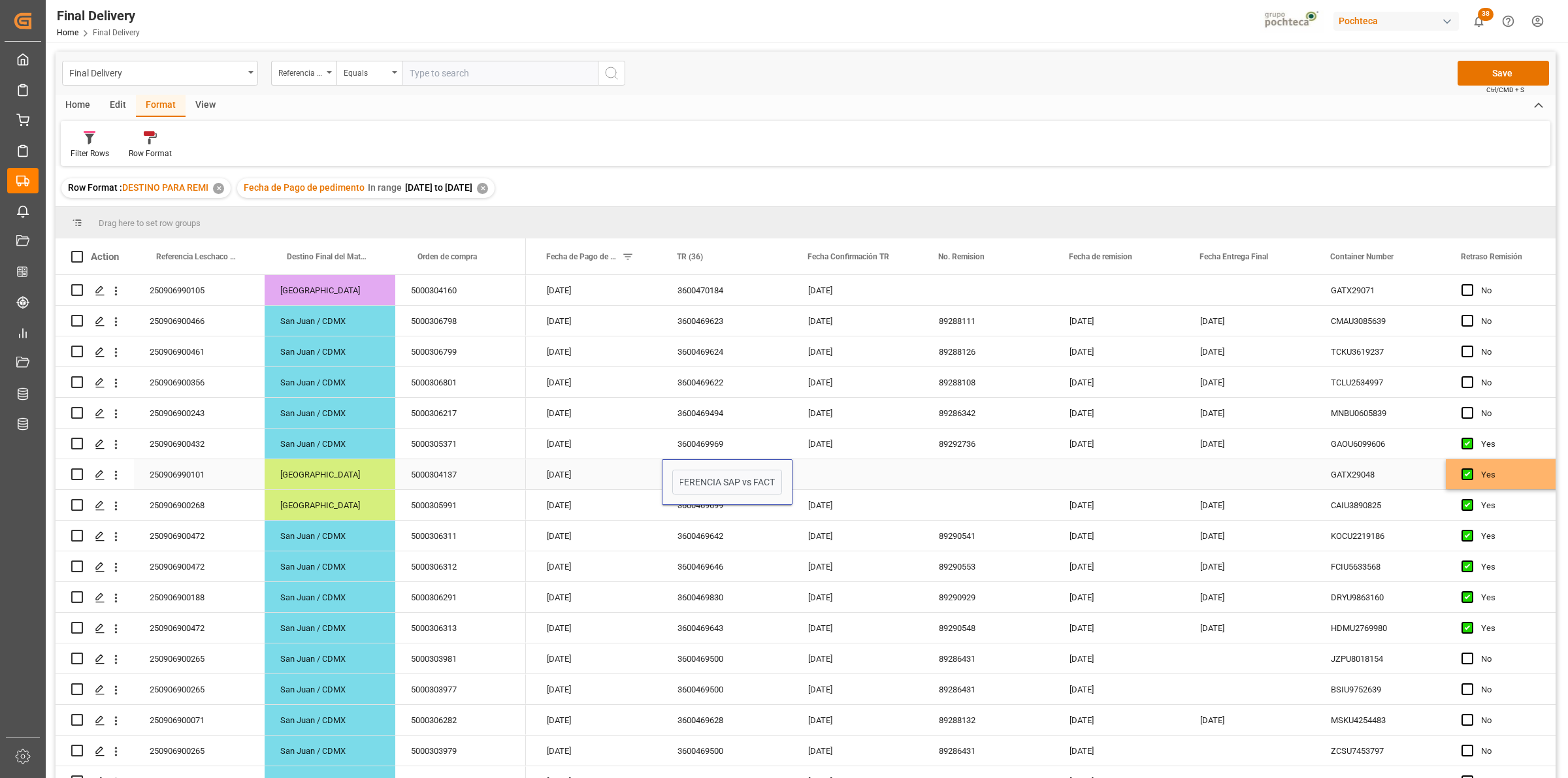
click at [823, 472] on div "Press SPACE to select this row." at bounding box center [857, 473] width 131 height 30
click at [1475, 70] on button "Save" at bounding box center [1503, 73] width 91 height 25
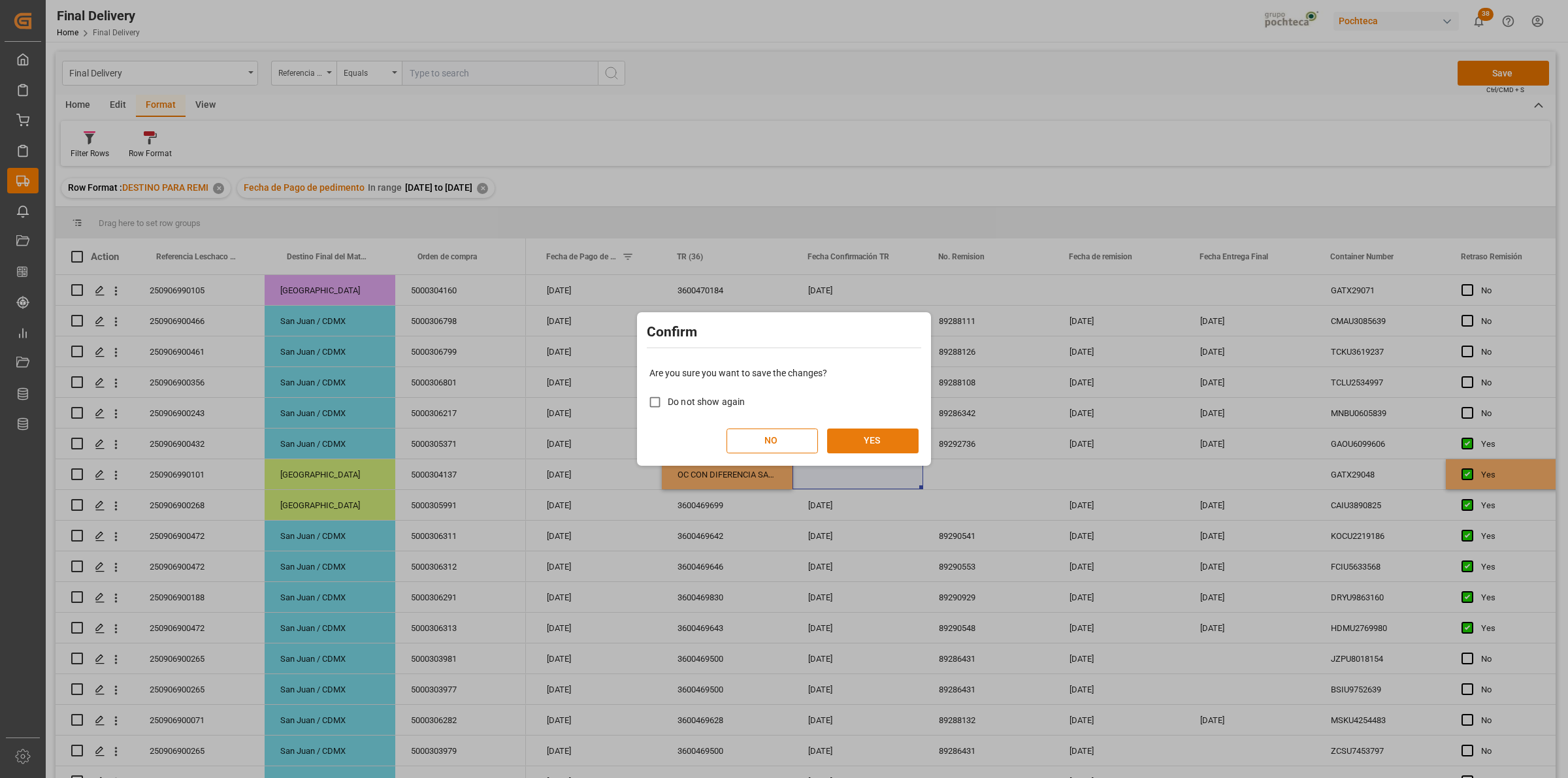
click at [868, 451] on button "YES" at bounding box center [872, 441] width 91 height 25
